Goal: Check status: Check status

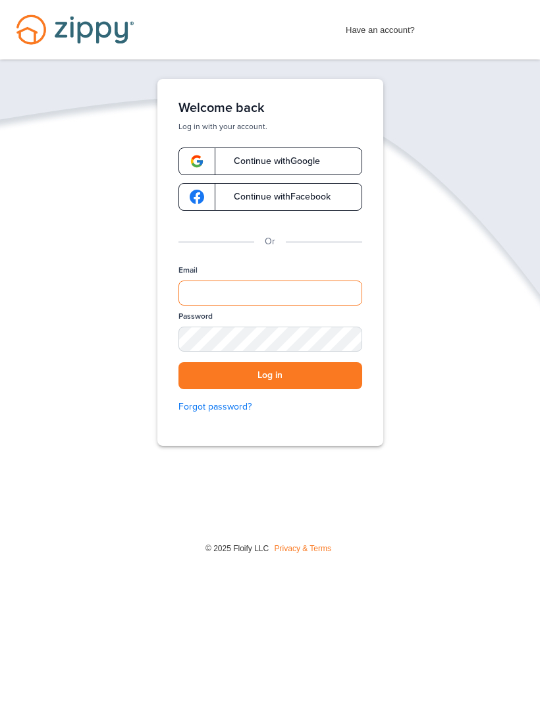
click at [275, 288] on input "Email" at bounding box center [270, 292] width 184 height 25
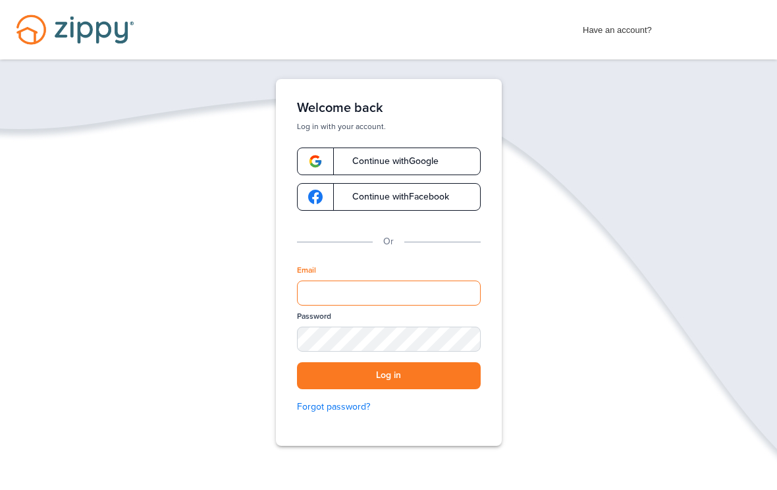
type input "**********"
click at [388, 375] on button "Log in" at bounding box center [389, 375] width 184 height 27
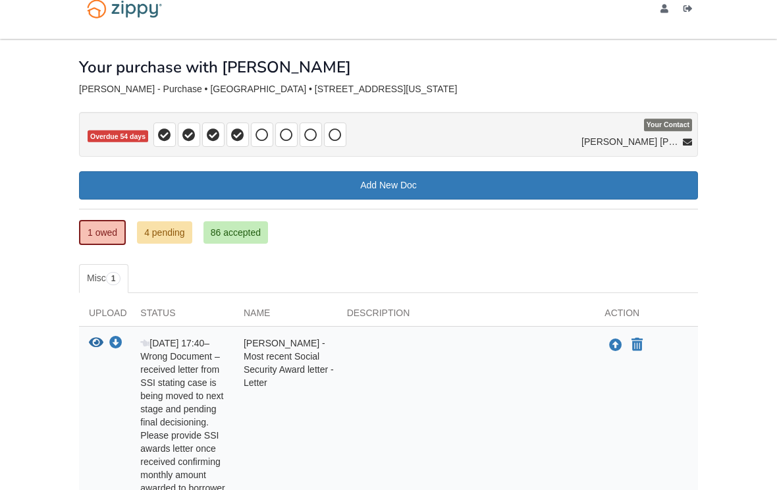
scroll to position [142, 0]
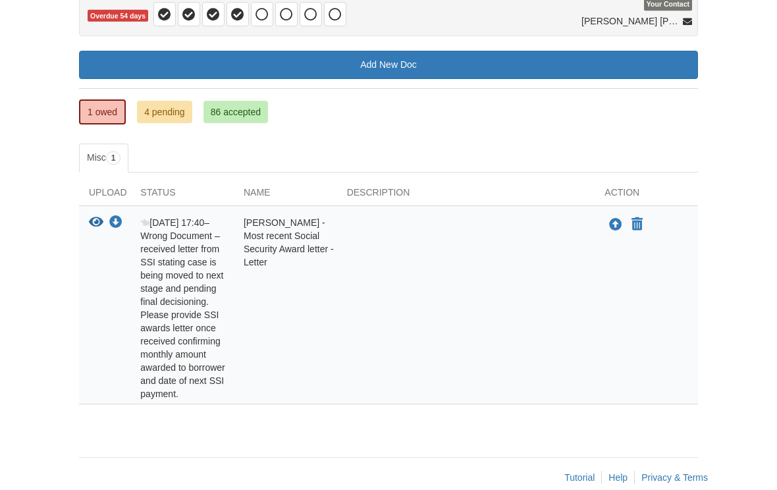
click at [345, 464] on footer "Tutorial Help Privacy & Terms" at bounding box center [388, 477] width 619 height 40
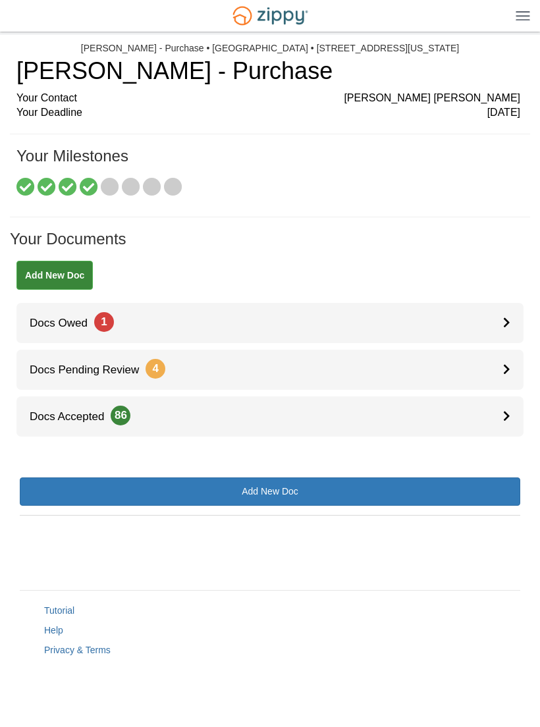
click at [518, 350] on div at bounding box center [513, 370] width 20 height 40
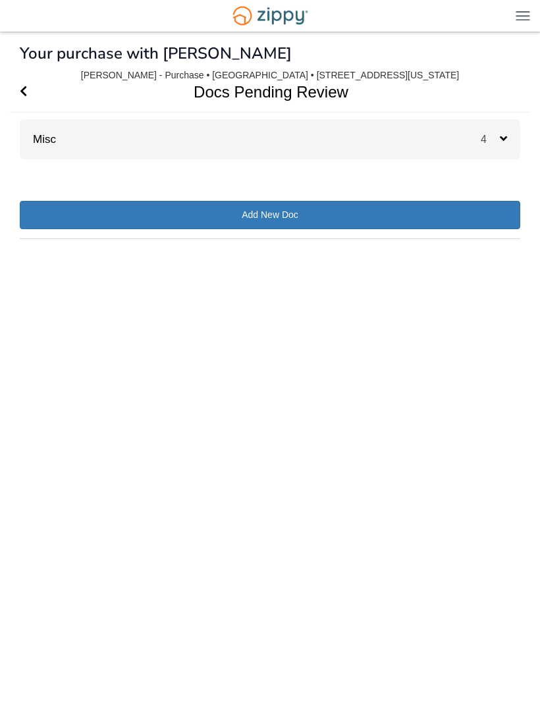
click at [505, 140] on icon at bounding box center [503, 138] width 7 height 12
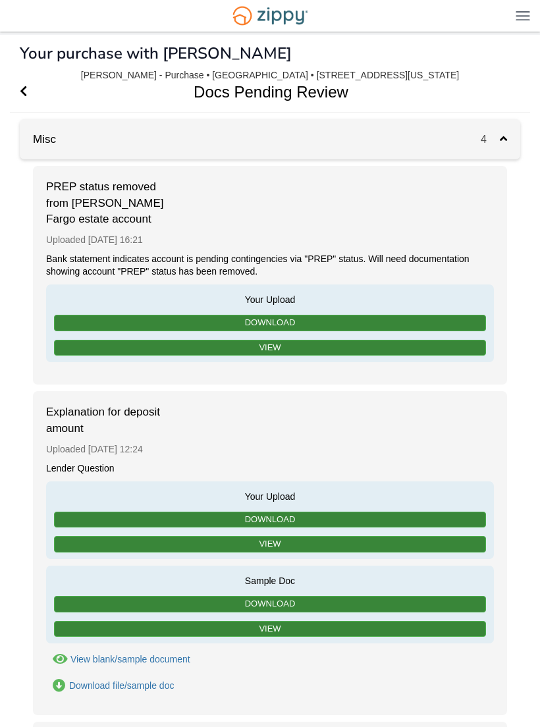
click at [488, 287] on div "Your Upload Download View" at bounding box center [270, 323] width 448 height 78
click at [494, 301] on div "PREP status removed from [PERSON_NAME] Fargo estate account Uploaded [DATE] 16:…" at bounding box center [270, 275] width 474 height 219
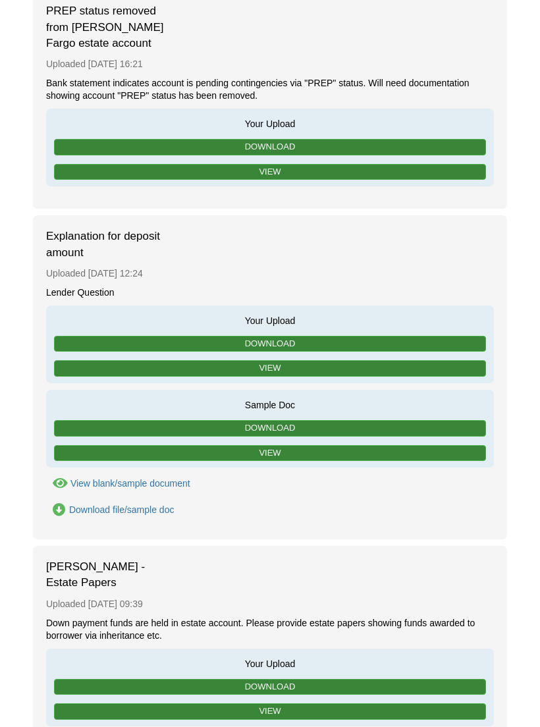
scroll to position [176, 0]
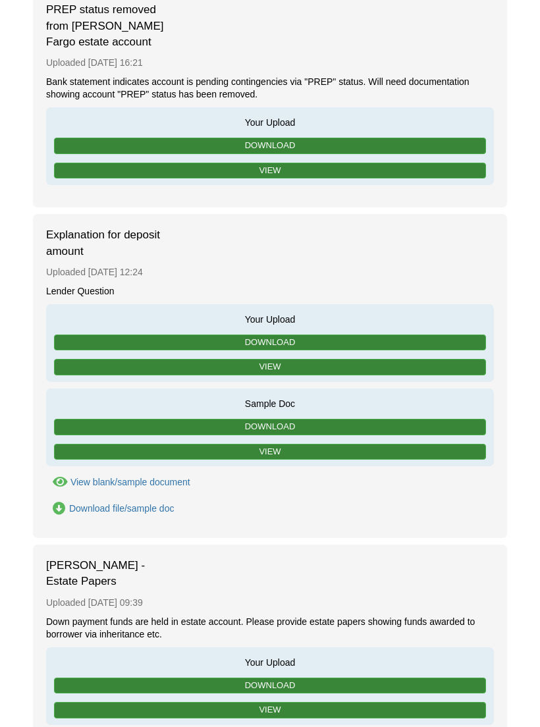
click at [513, 329] on ul "PREP status removed from [PERSON_NAME] Fargo estate account Uploaded [DATE] 16:…" at bounding box center [270, 472] width 500 height 967
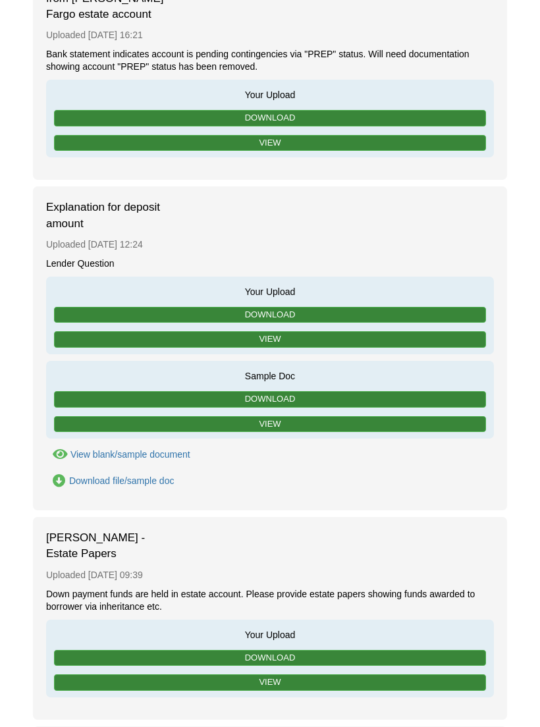
scroll to position [205, 0]
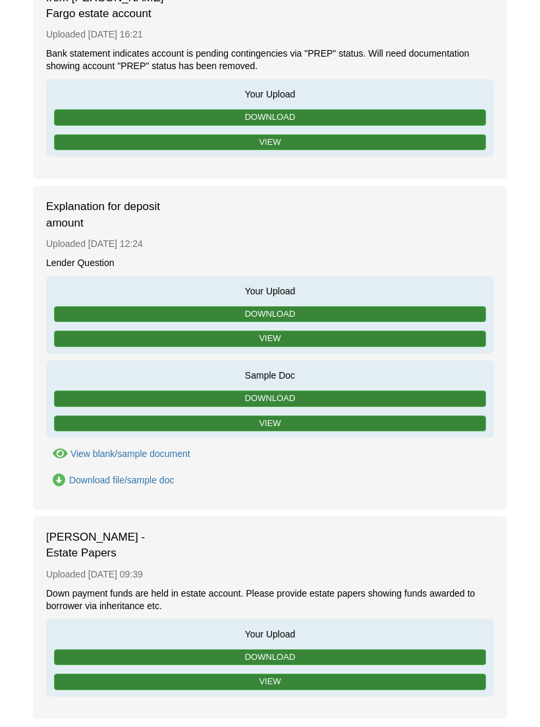
click at [495, 355] on div "Explanation for deposit amount Uploaded [DATE] 12:24 Lender Question Your Uploa…" at bounding box center [270, 348] width 474 height 324
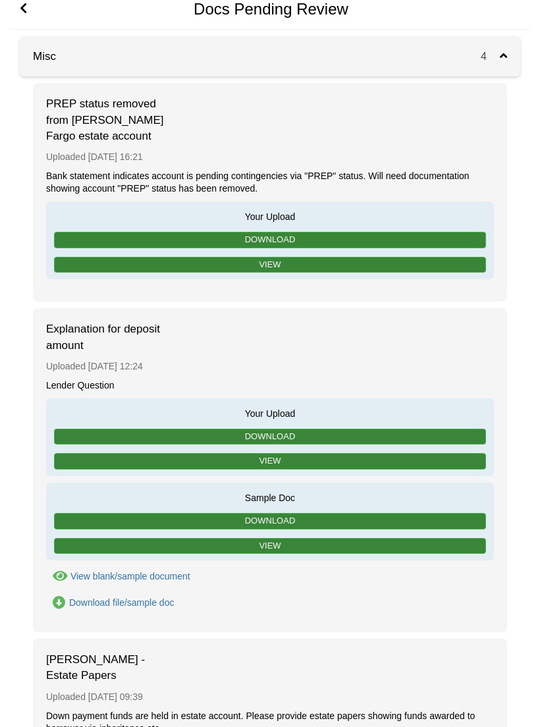
scroll to position [0, 0]
